Goal: Communication & Community: Ask a question

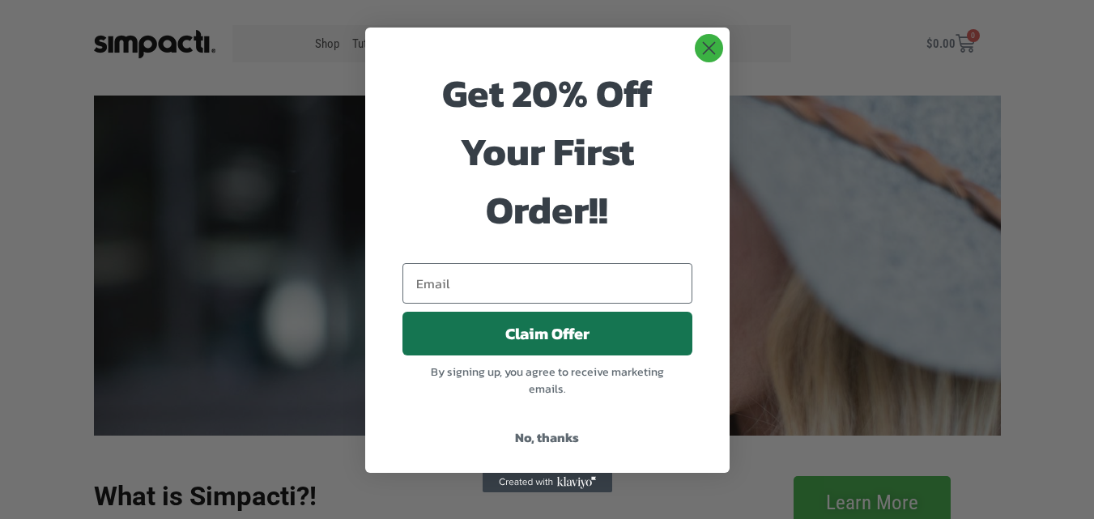
click at [402, 263] on input "Email" at bounding box center [547, 283] width 290 height 40
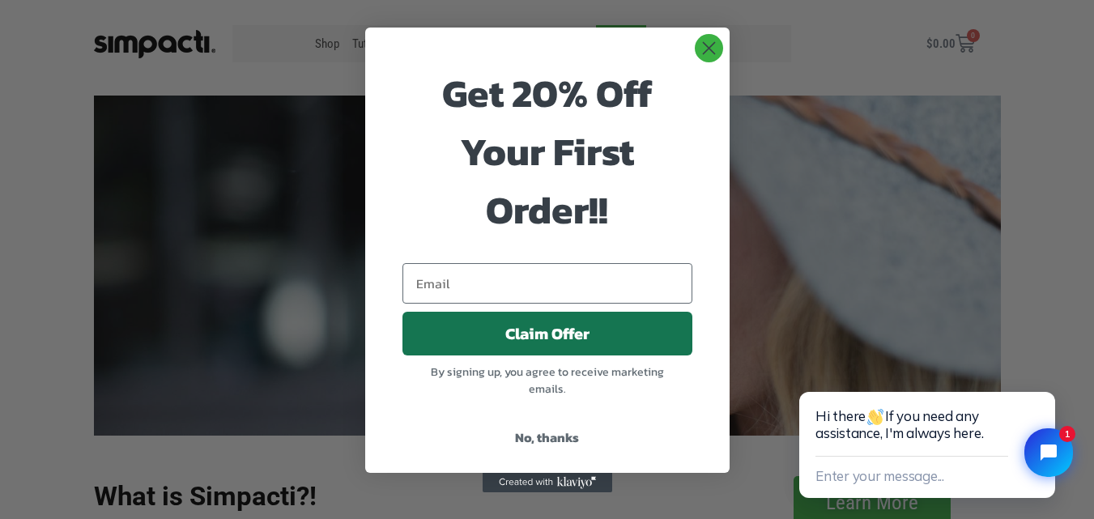
click at [596, 25] on link "Contact" at bounding box center [621, 43] width 50 height 37
click at [1070, 455] on button "Close chat widget" at bounding box center [1048, 452] width 53 height 53
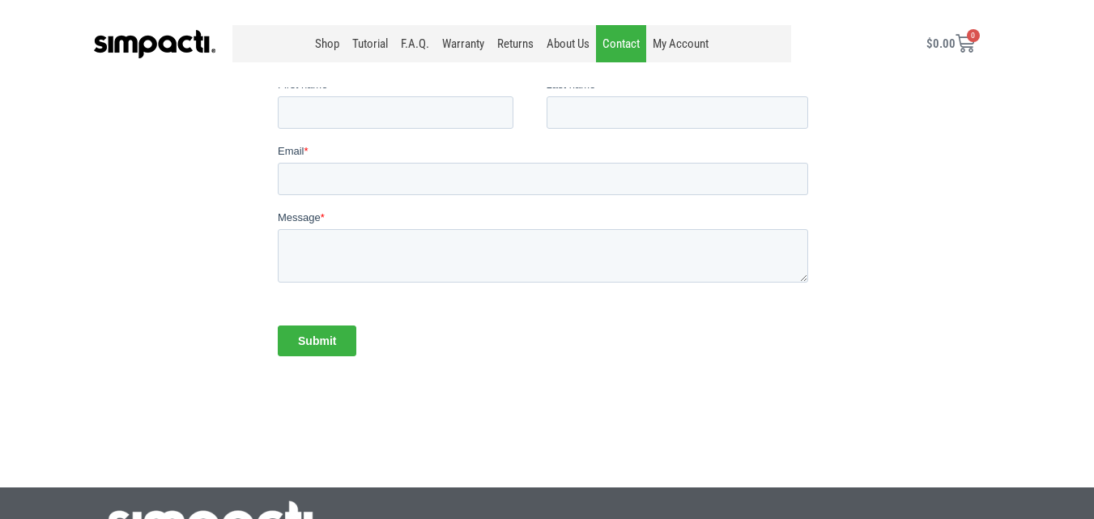
scroll to position [102, 0]
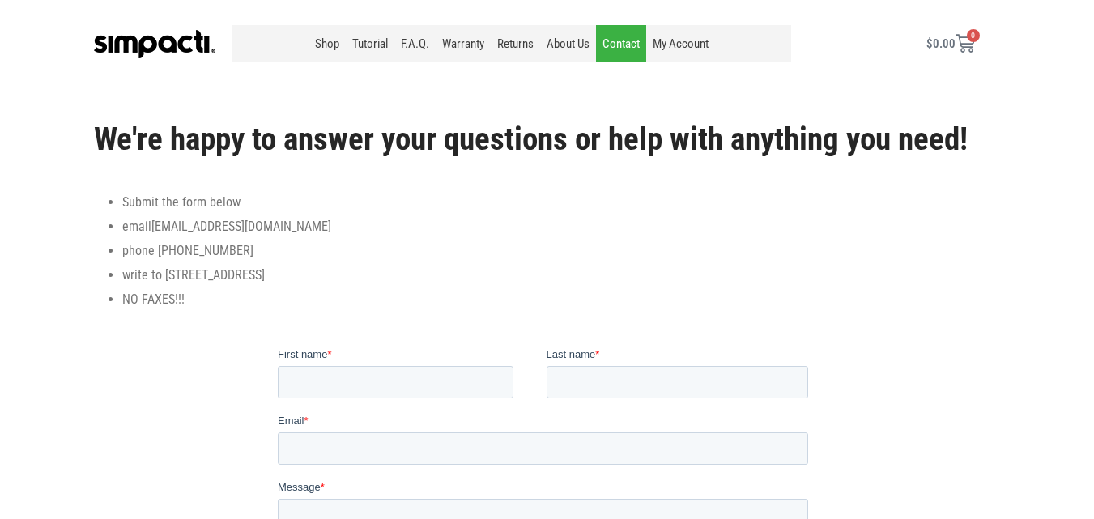
click at [377, 363] on div "First name *" at bounding box center [411, 373] width 269 height 52
click at [387, 394] on input "First name *" at bounding box center [395, 382] width 236 height 32
type input "Heather"
type input "Edmunds"
type input "heather@verdeshinesolutions.com"
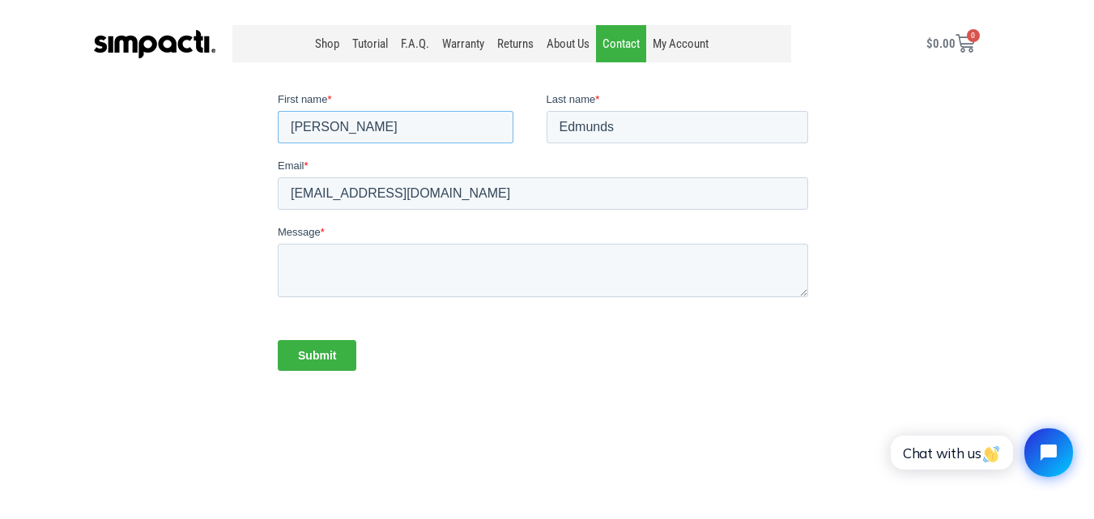
scroll to position [372, 0]
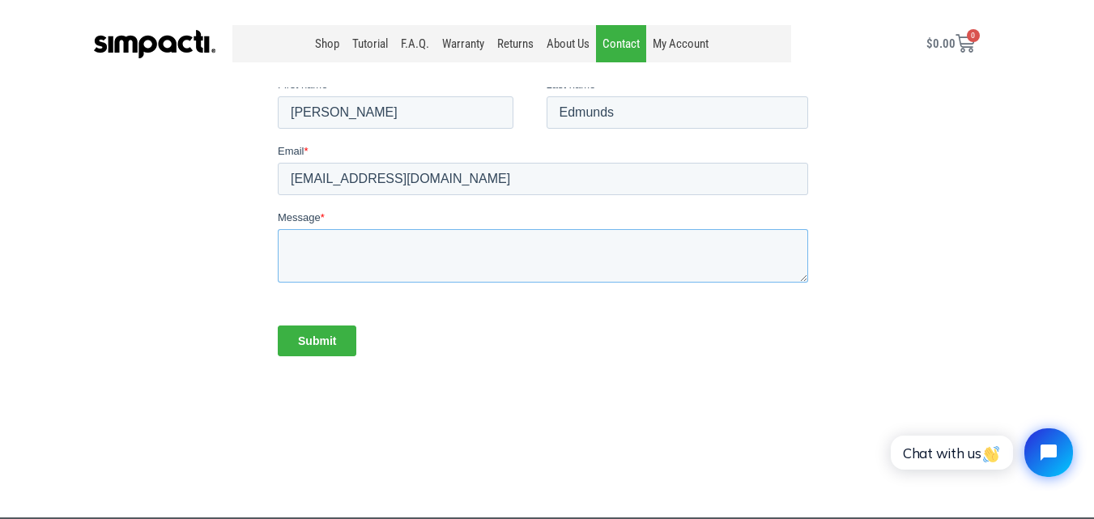
click at [406, 256] on textarea "Message *" at bounding box center [542, 255] width 530 height 53
paste textarea "I came across your bussiness the other day My team and I provide top-quality cl…"
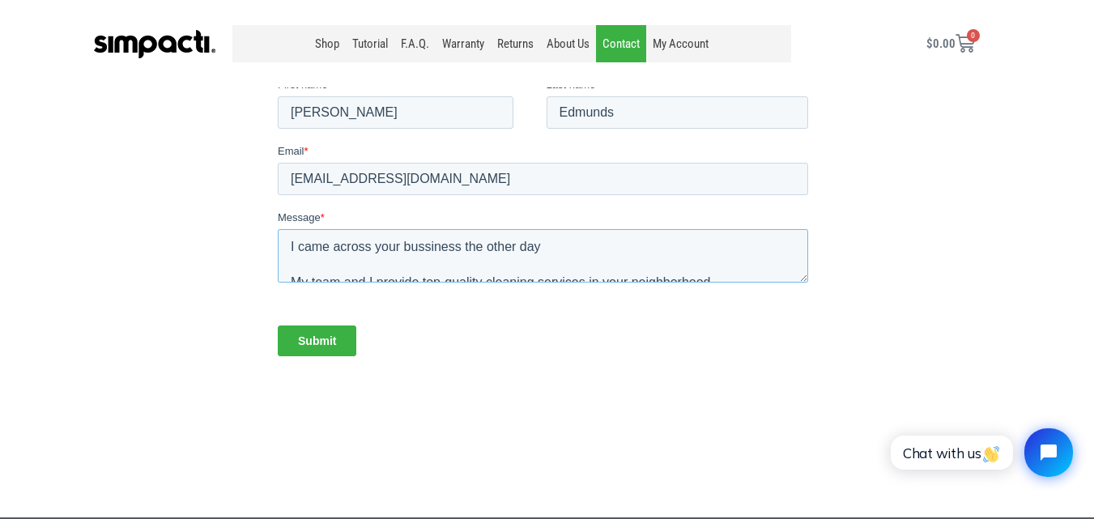
scroll to position [275, 0]
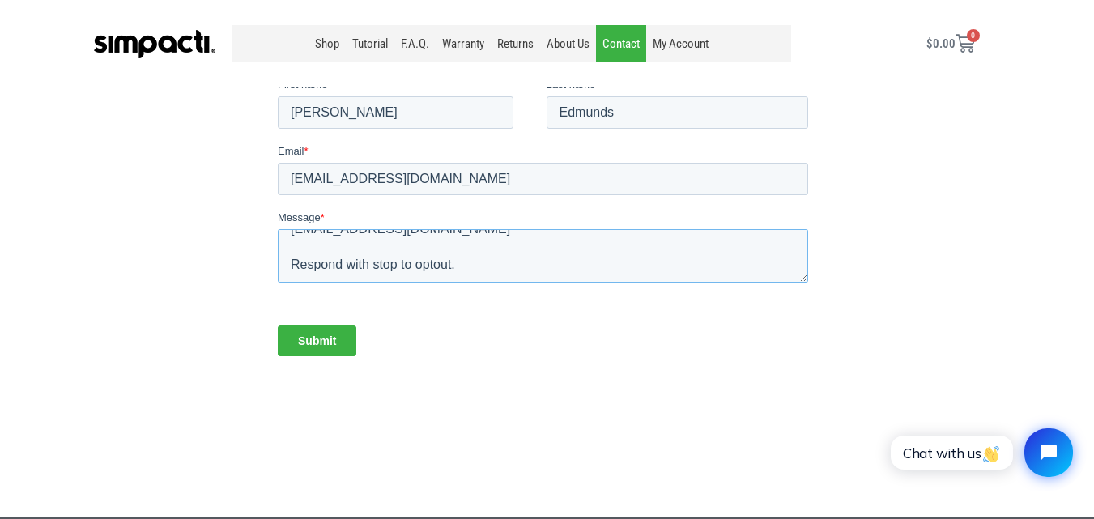
type textarea "I came across your bussiness the other day My team and I provide top-quality cl…"
click at [311, 330] on input "Submit" at bounding box center [316, 341] width 79 height 31
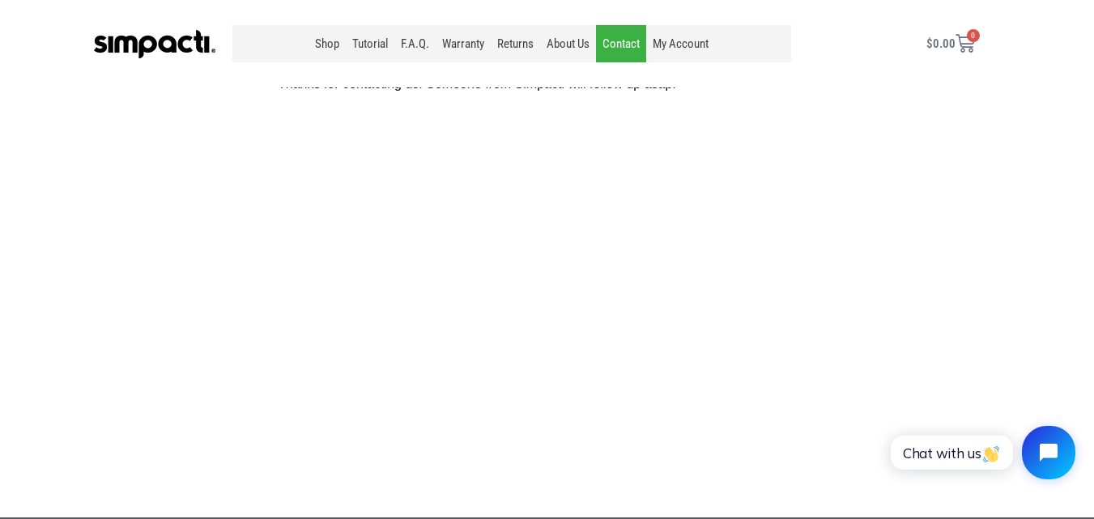
click at [1044, 449] on icon "Open chat widget" at bounding box center [1049, 453] width 18 height 18
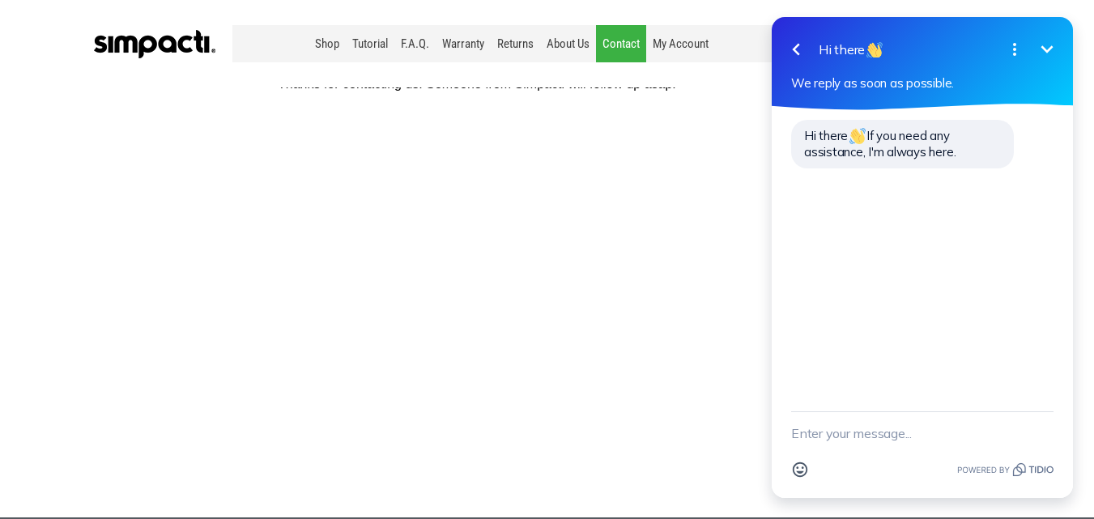
click at [915, 430] on textarea "New message" at bounding box center [922, 433] width 262 height 42
paste textarea "I came across your bussiness the other day My team and I provide top-quality cl…"
type textarea "I came across your bussiness the other day My team and I provide top-quality cl…"
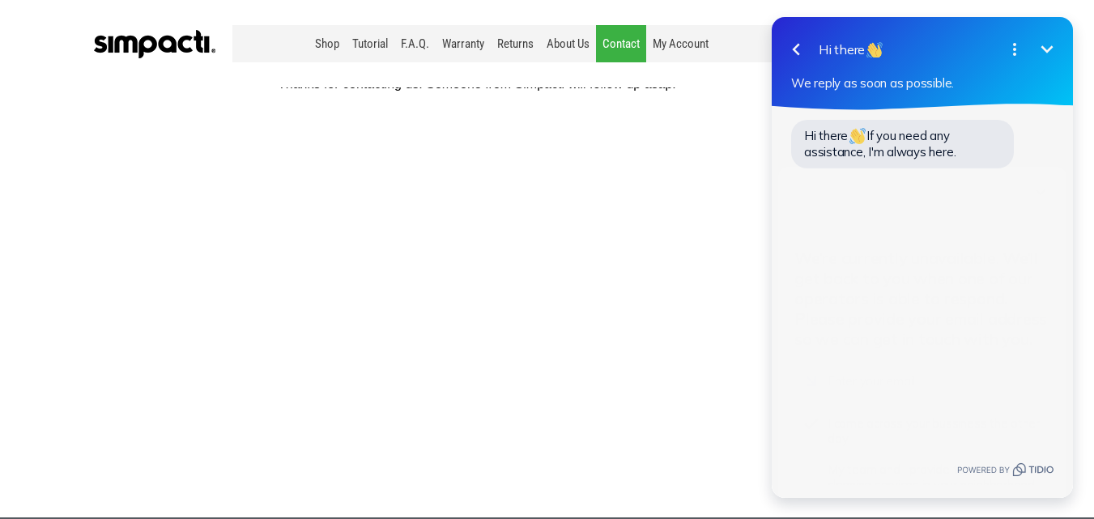
scroll to position [292, 0]
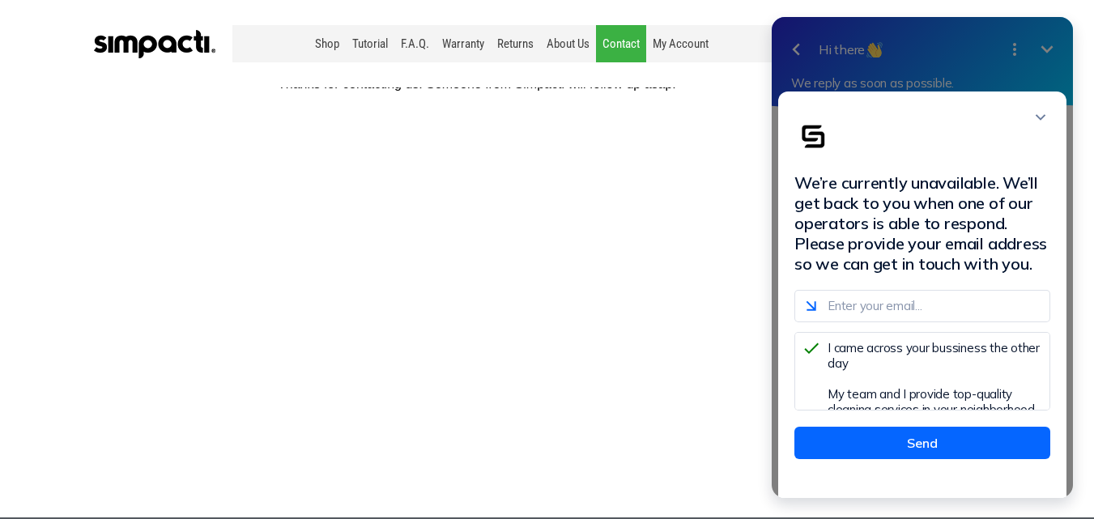
type input "heather@verdeshinesolutions.com"
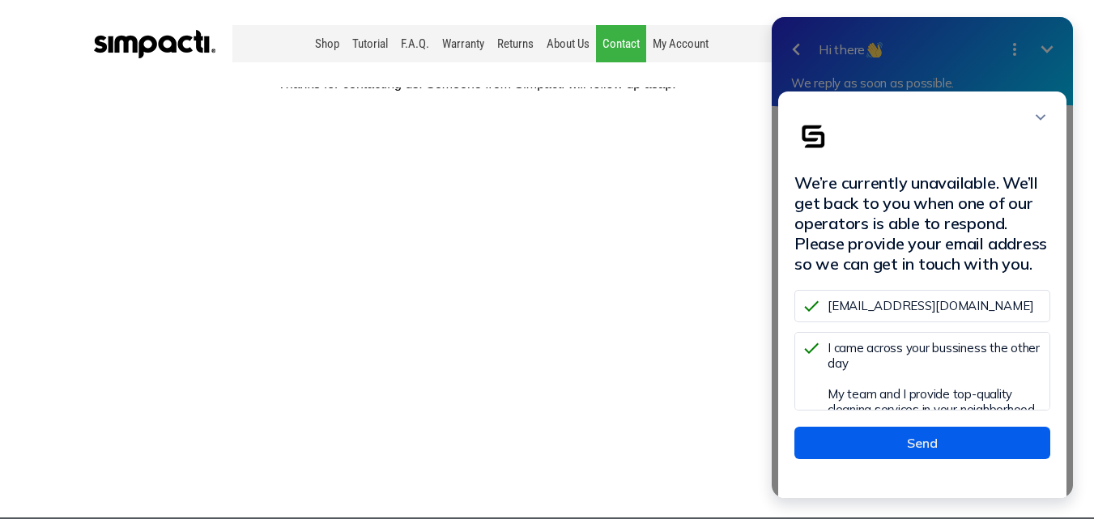
click at [940, 454] on button "Send" at bounding box center [922, 443] width 256 height 32
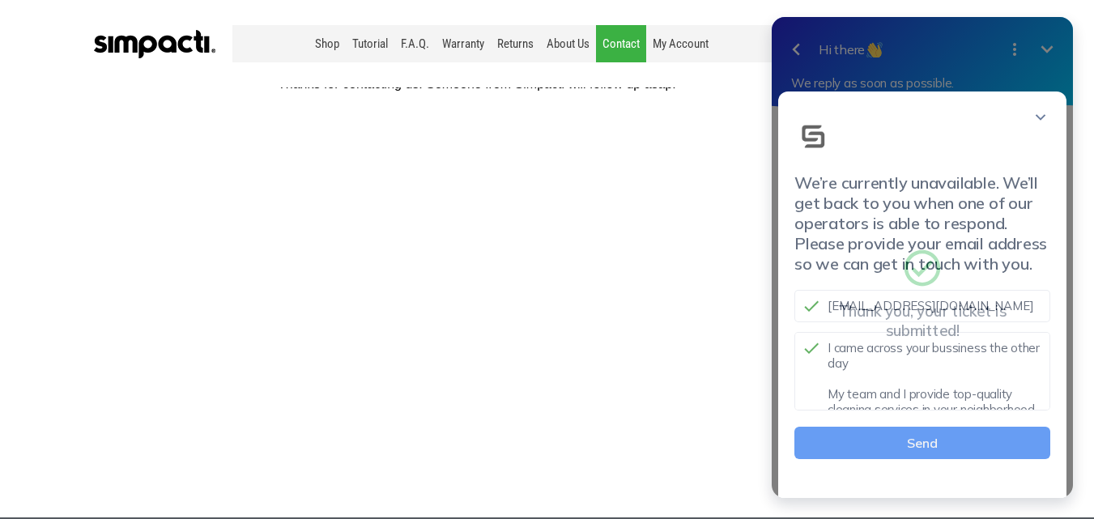
scroll to position [0, 0]
